Goal: Find specific page/section: Find specific page/section

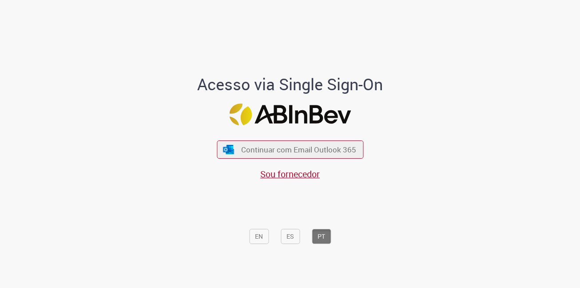
click at [419, 113] on div "Acesso via Single Sign-On Continuar com Email Outlook 365 Sou fornecedor EN ES …" at bounding box center [290, 147] width 520 height 285
click at [307, 150] on span "Continuar com Email Outlook 365" at bounding box center [298, 149] width 117 height 10
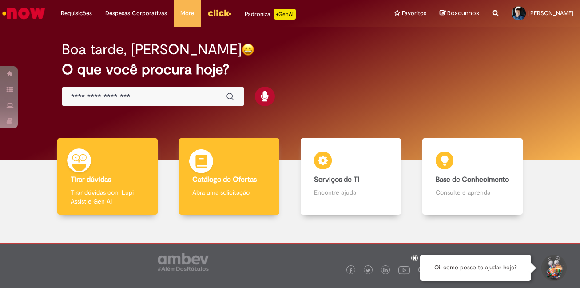
click at [232, 171] on div "Catálogo de Ofertas Catálogo de Ofertas Abra uma solicitação" at bounding box center [229, 176] width 101 height 77
